Goal: Find specific page/section: Find specific page/section

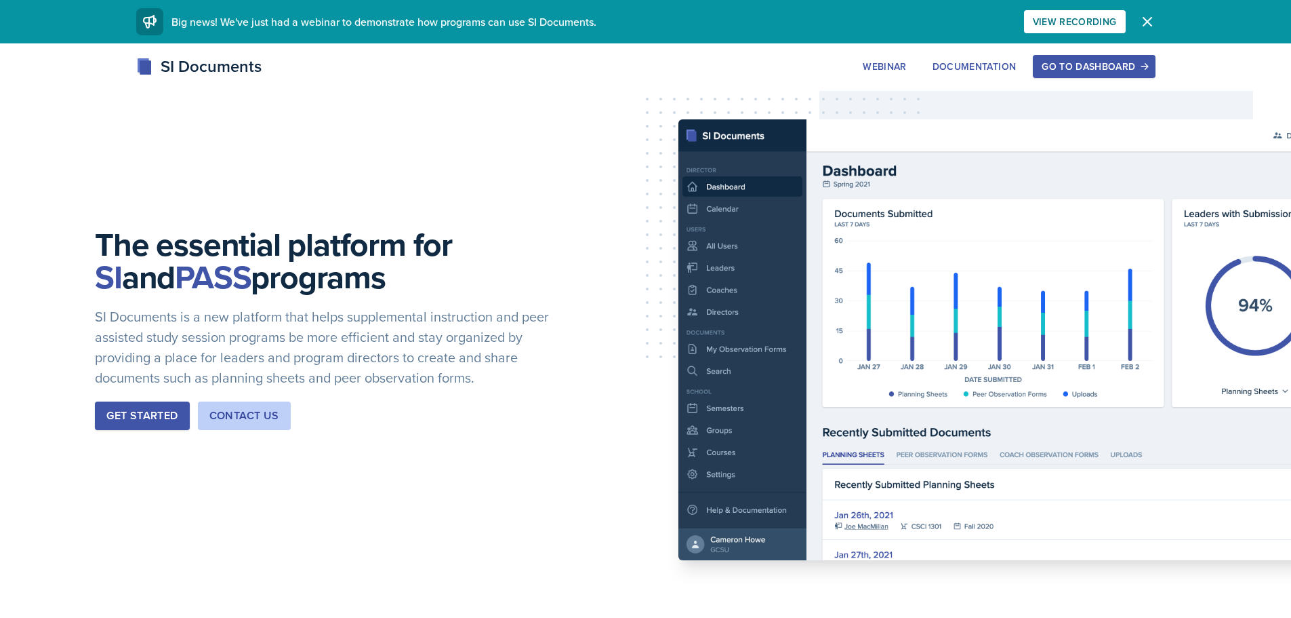
click at [1079, 63] on div "Go to Dashboard" at bounding box center [1094, 66] width 104 height 11
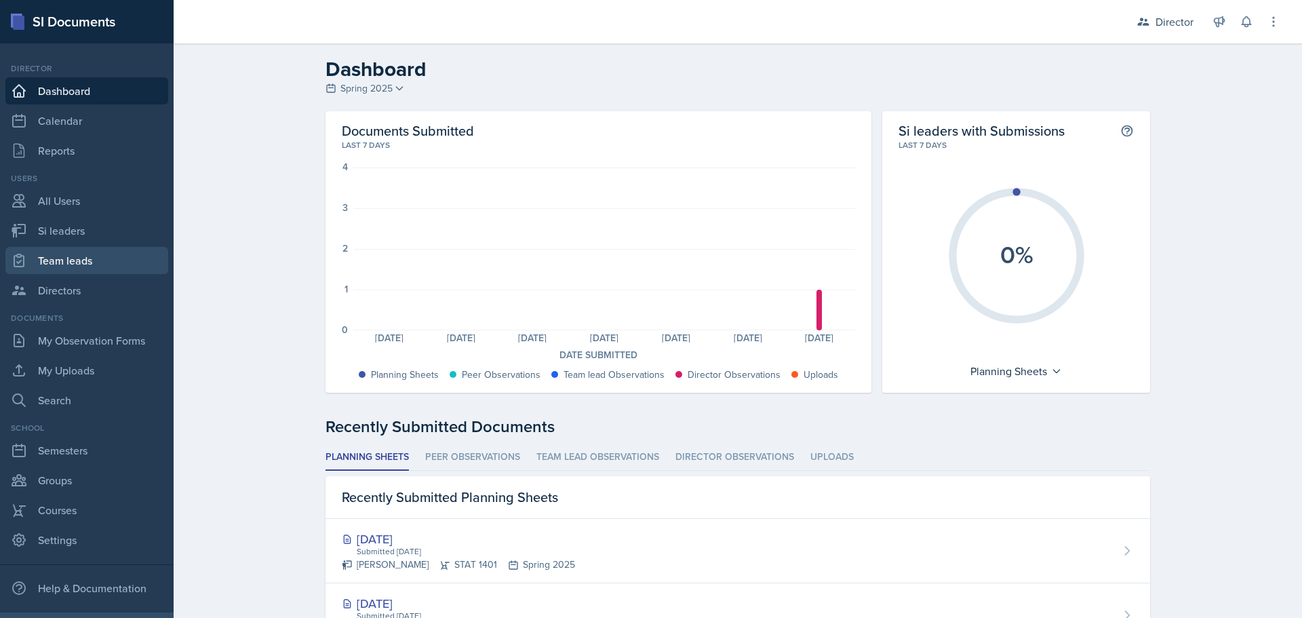
click at [74, 259] on link "Team leads" at bounding box center [86, 260] width 163 height 27
select select "2bed604d-1099-4043-b1bc-2365e8740244"
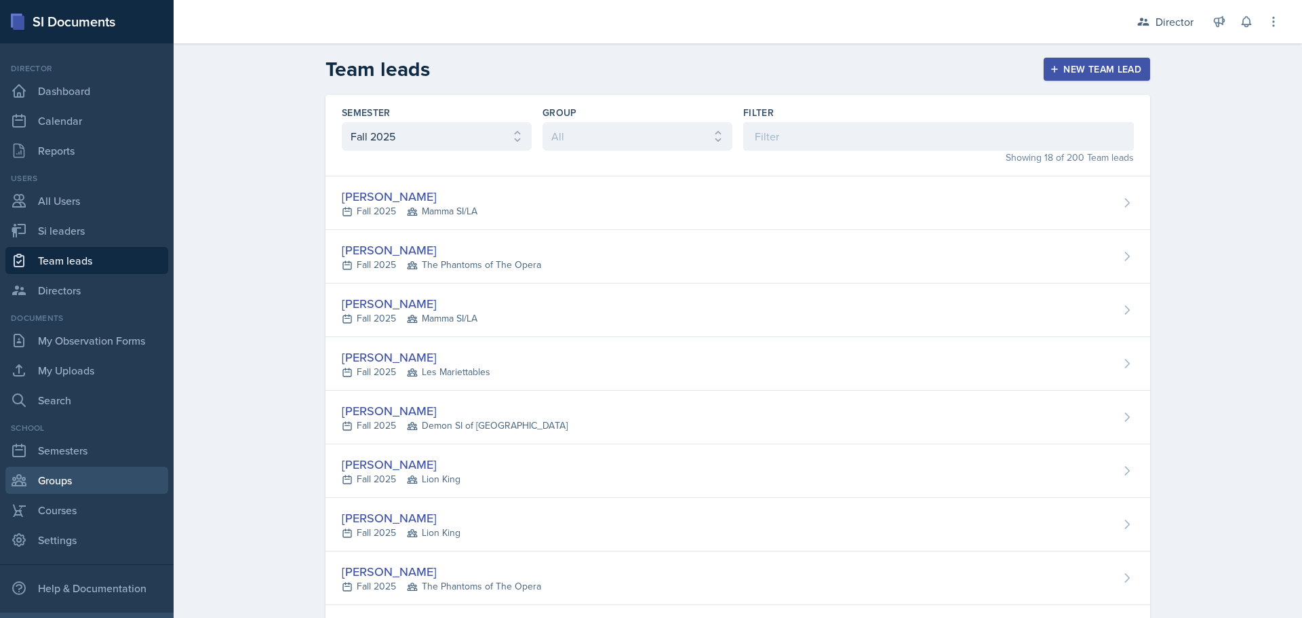
click at [49, 488] on link "Groups" at bounding box center [86, 479] width 163 height 27
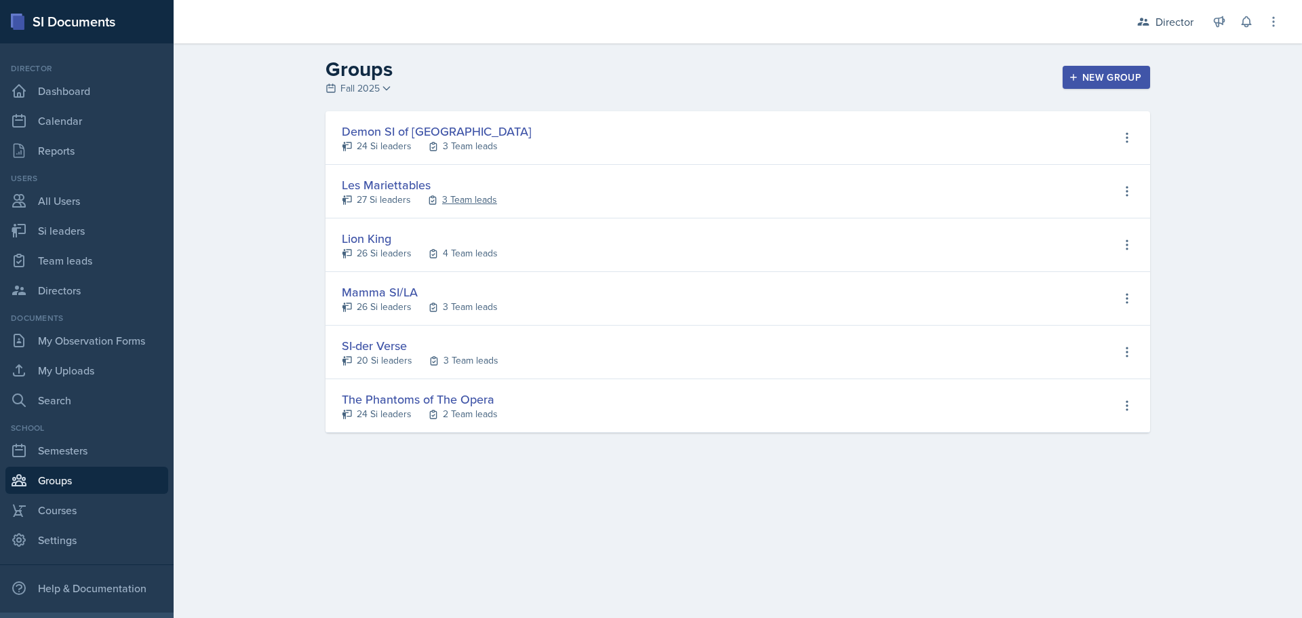
click at [469, 196] on div "3 Team leads" at bounding box center [469, 200] width 55 height 14
select select "2bed604d-1099-4043-b1bc-2365e8740244"
select select "06a1a81c-2636-47b9-86df-4ce809ccfa8f"
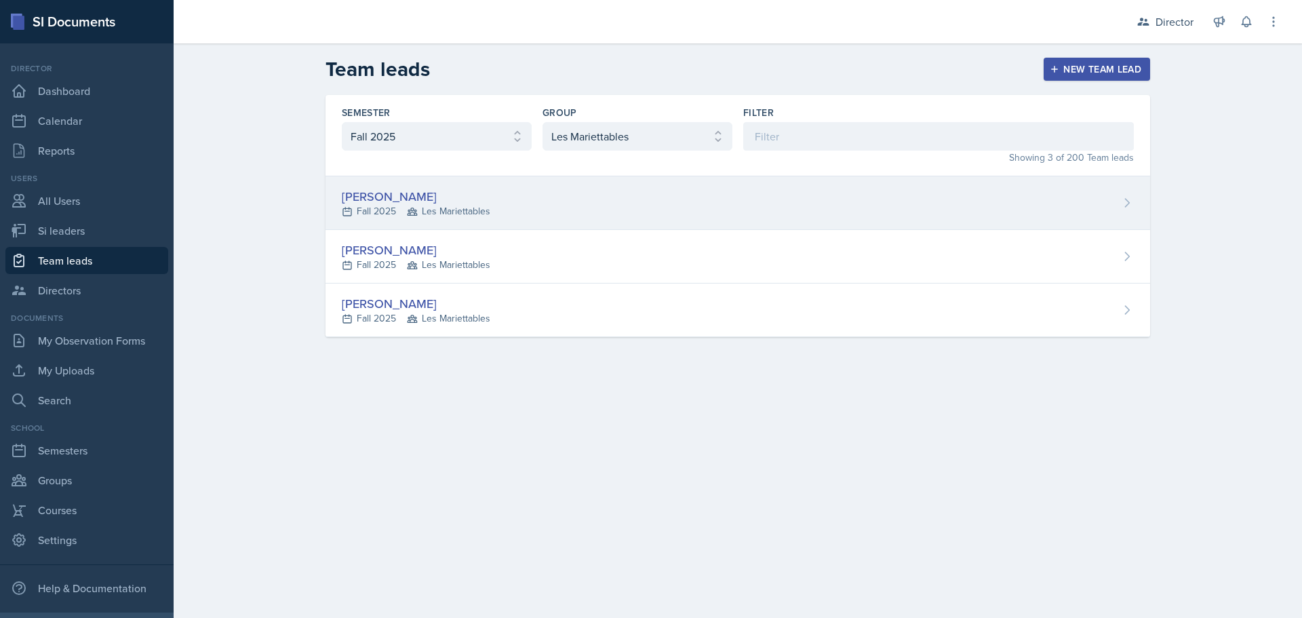
click at [382, 192] on div "[PERSON_NAME]" at bounding box center [416, 196] width 148 height 18
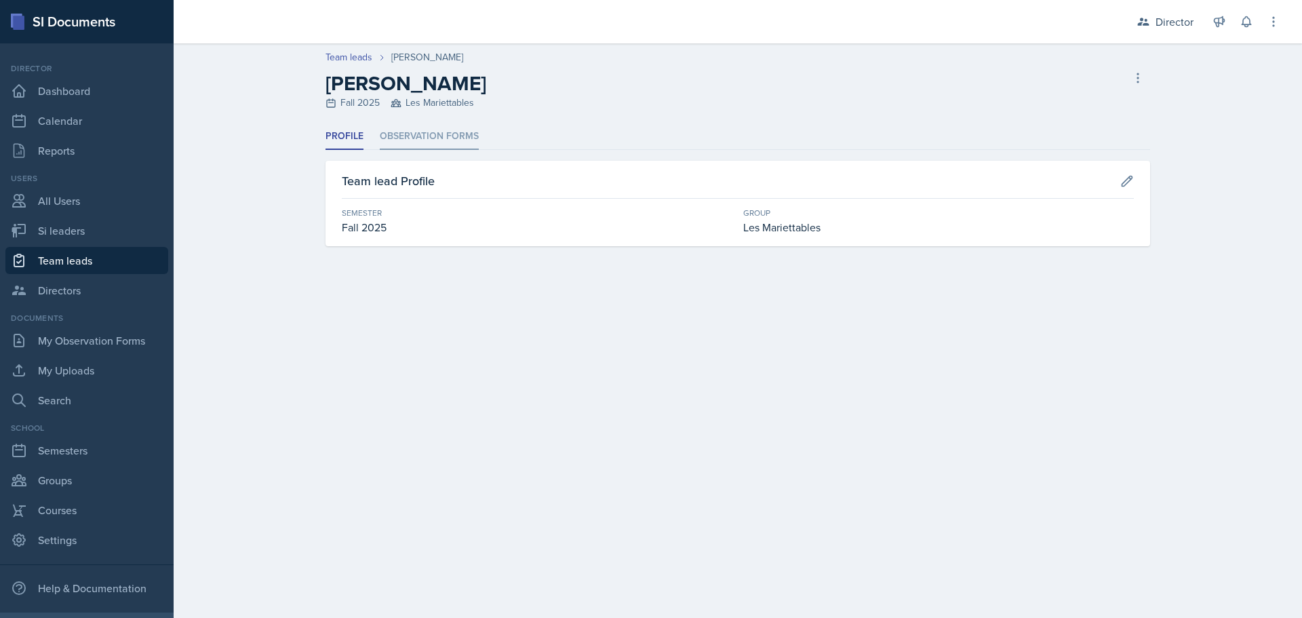
click at [428, 139] on li "Observation Forms" at bounding box center [429, 136] width 99 height 26
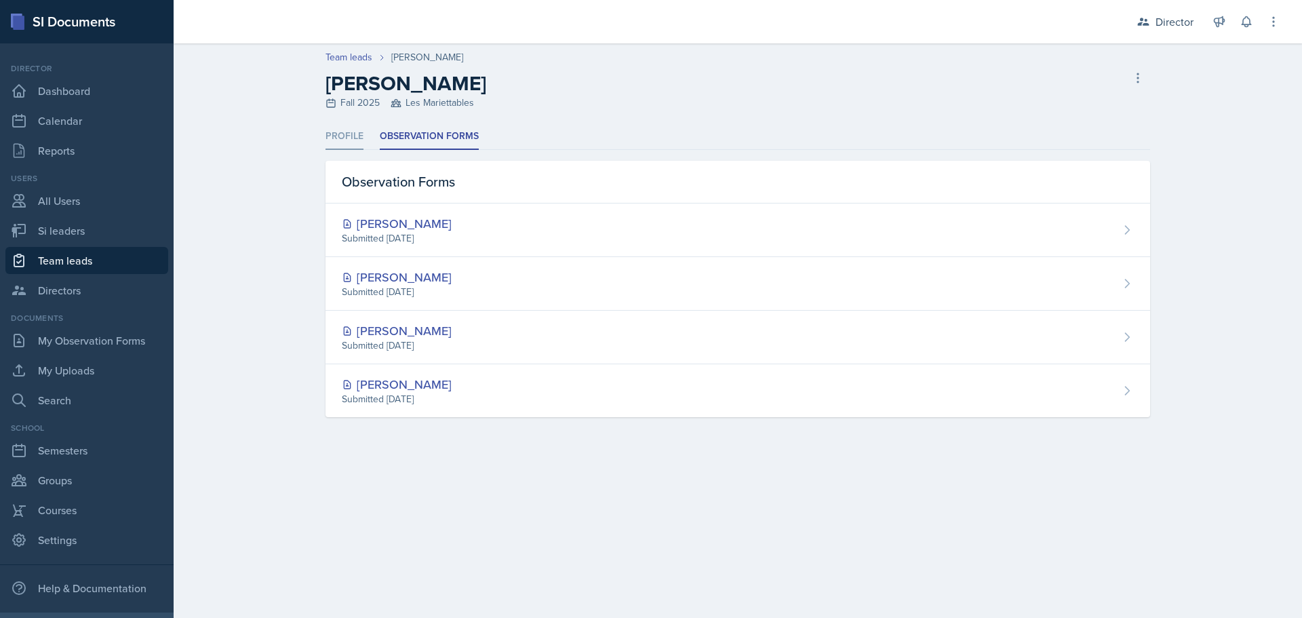
click at [353, 136] on li "Profile" at bounding box center [344, 136] width 38 height 26
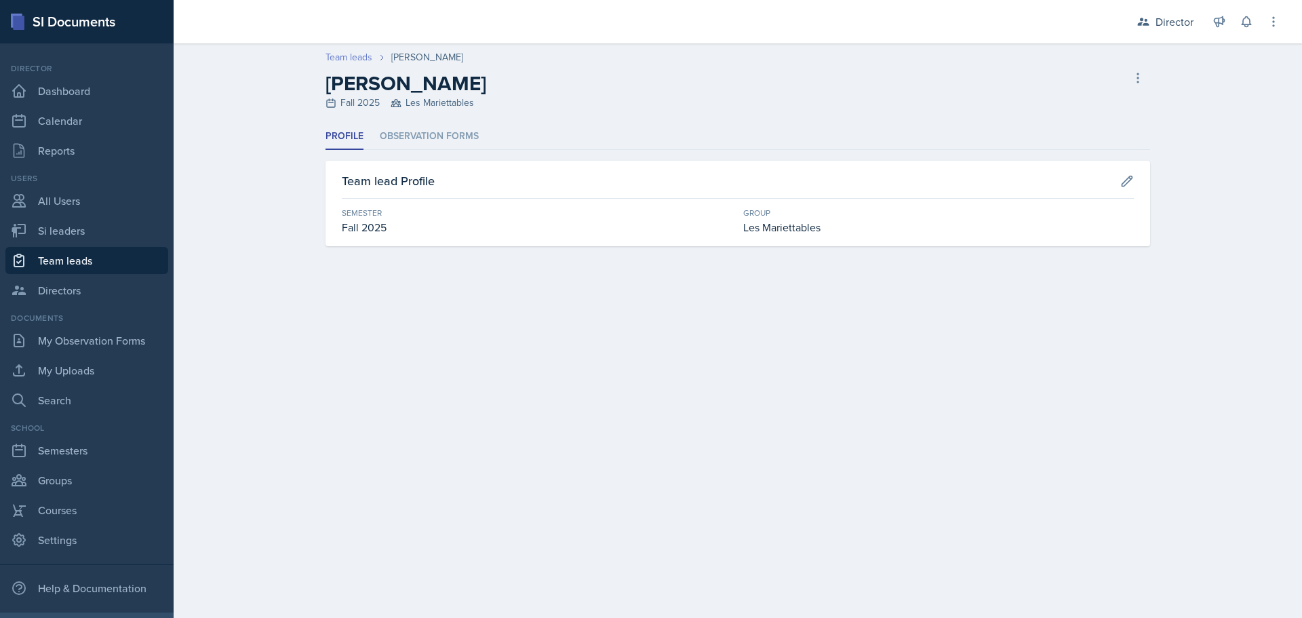
click at [361, 56] on link "Team leads" at bounding box center [348, 57] width 47 height 14
select select "2bed604d-1099-4043-b1bc-2365e8740244"
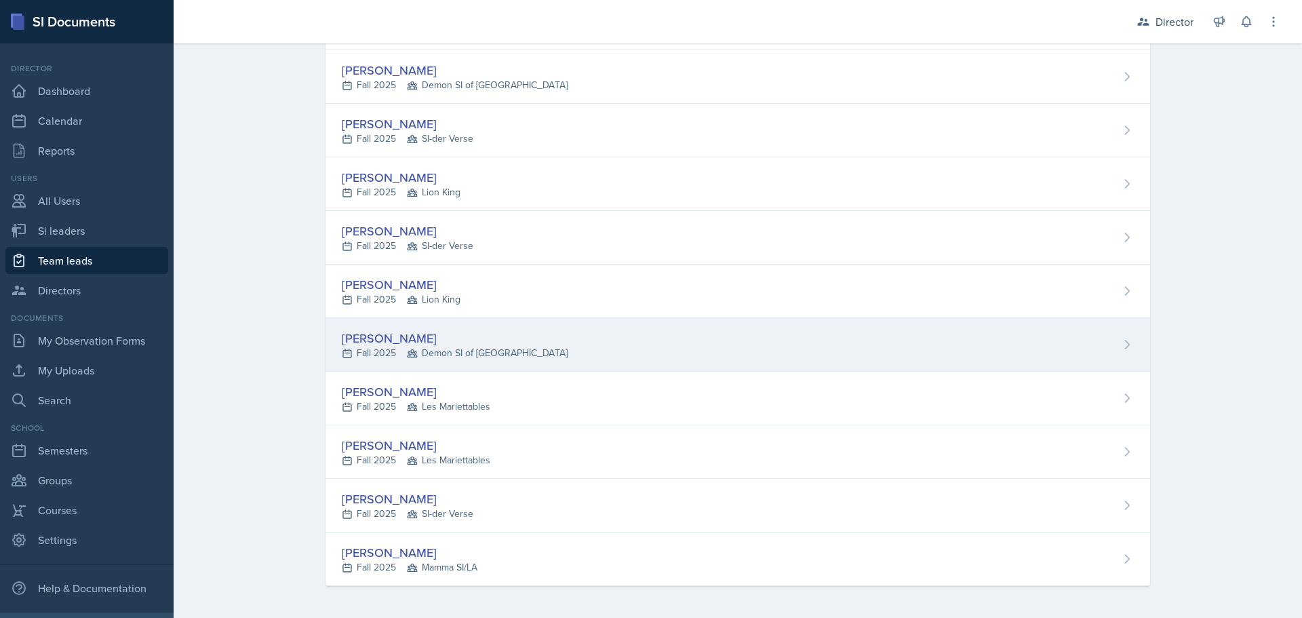
scroll to position [555, 0]
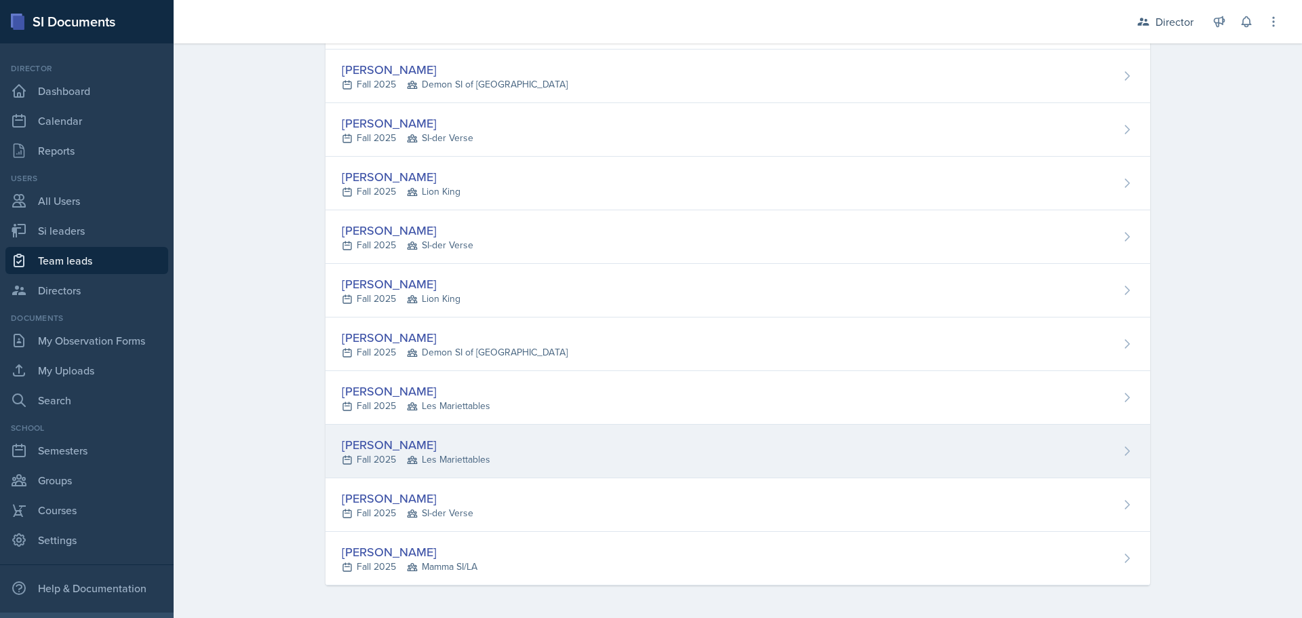
click at [376, 449] on div "[PERSON_NAME]" at bounding box center [416, 444] width 148 height 18
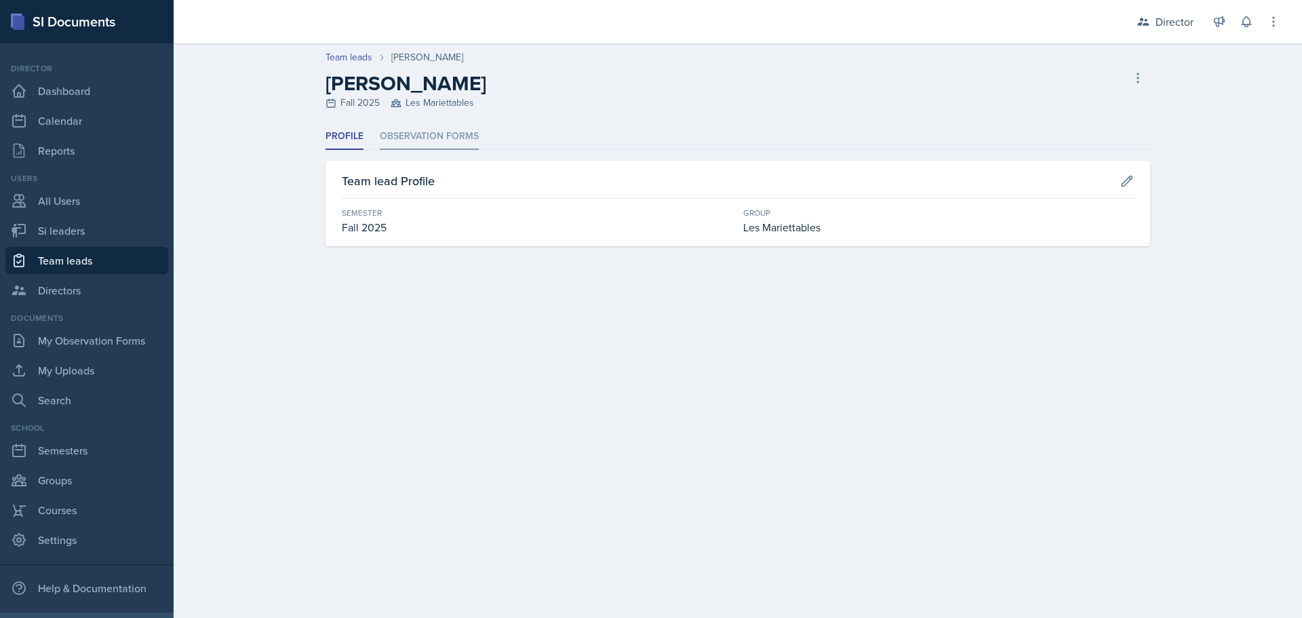
click at [415, 132] on li "Observation Forms" at bounding box center [429, 136] width 99 height 26
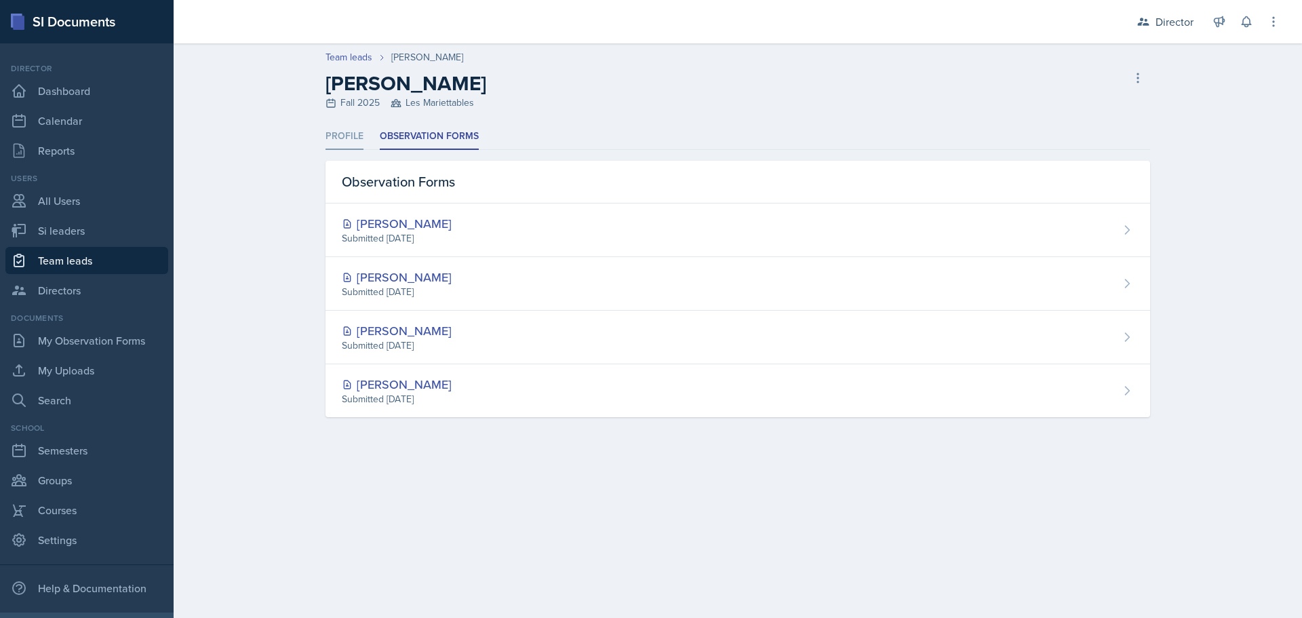
click at [345, 133] on li "Profile" at bounding box center [344, 136] width 38 height 26
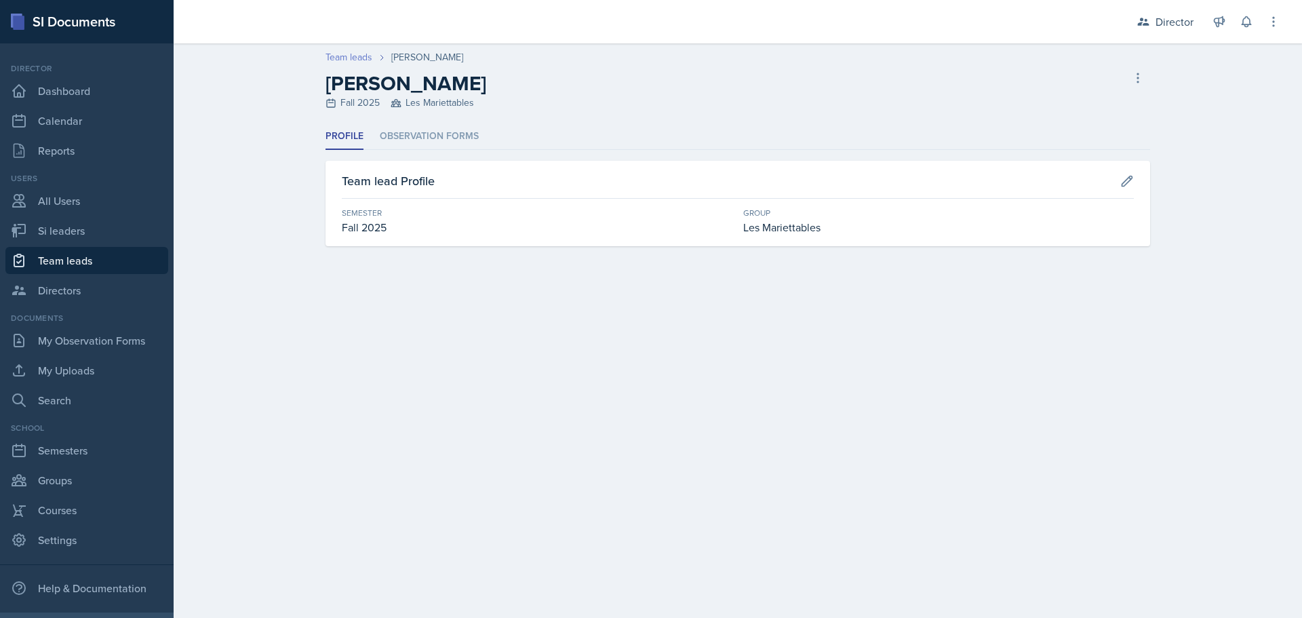
click at [350, 55] on link "Team leads" at bounding box center [348, 57] width 47 height 14
select select "2bed604d-1099-4043-b1bc-2365e8740244"
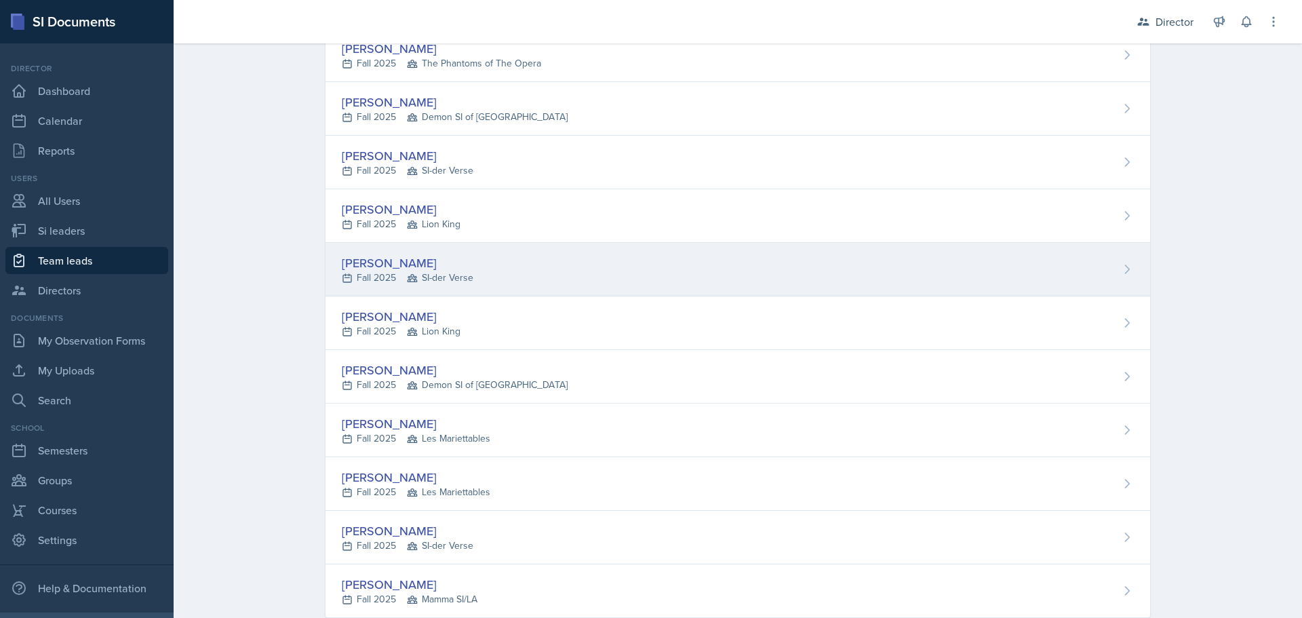
scroll to position [542, 0]
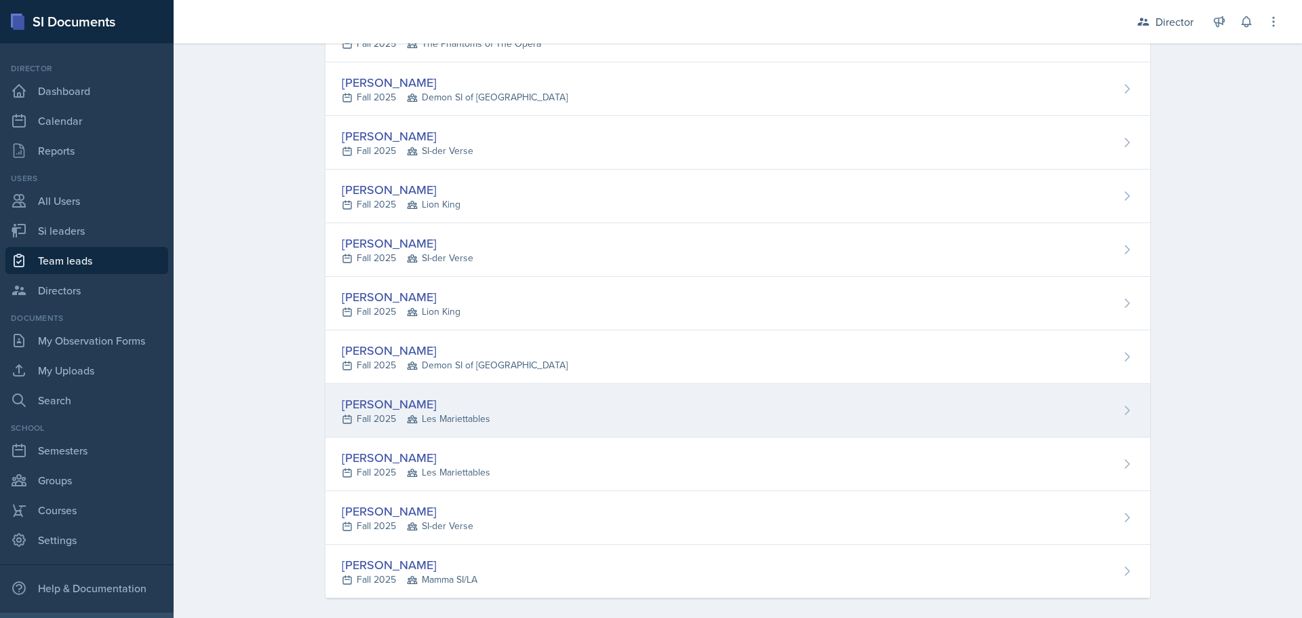
click at [411, 402] on div "[PERSON_NAME]" at bounding box center [416, 404] width 148 height 18
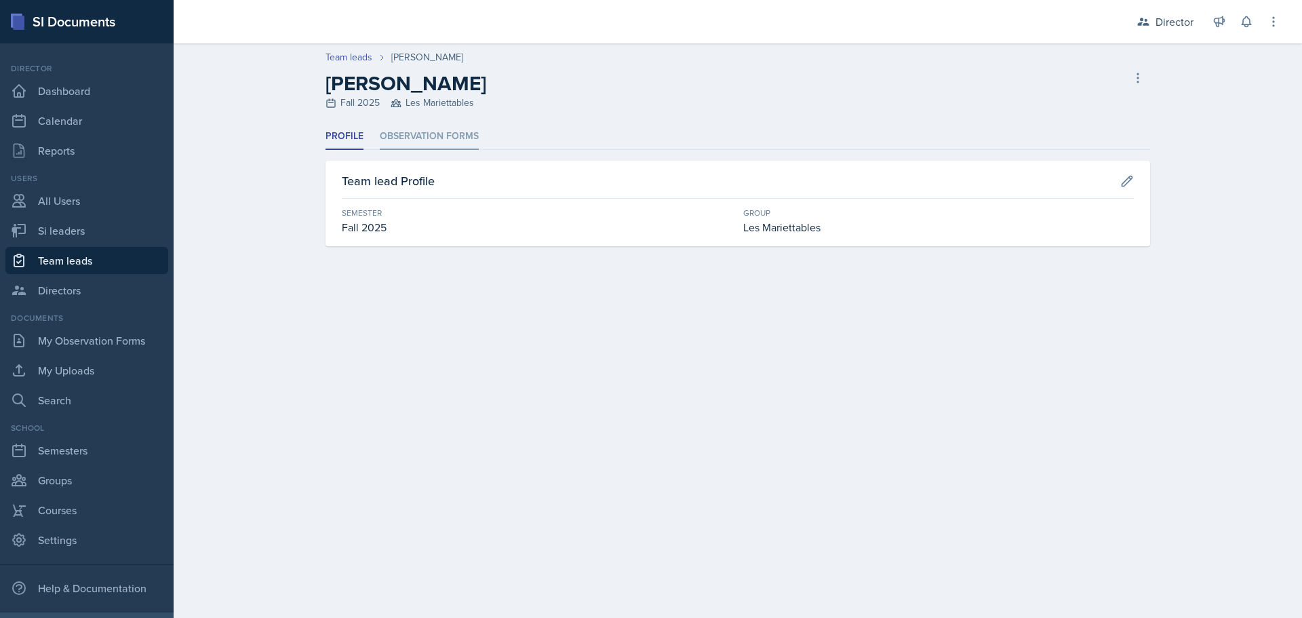
click at [401, 134] on li "Observation Forms" at bounding box center [429, 136] width 99 height 26
